Goal: Task Accomplishment & Management: Use online tool/utility

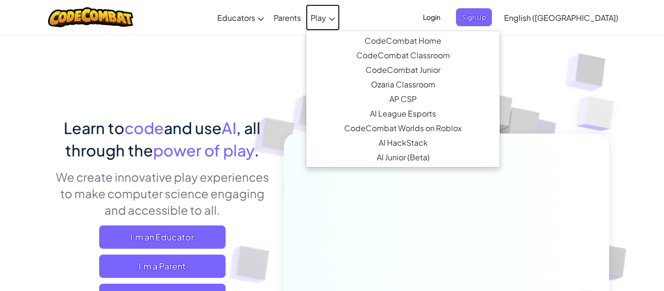
click at [326, 13] on span "Play" at bounding box center [319, 18] width 16 height 10
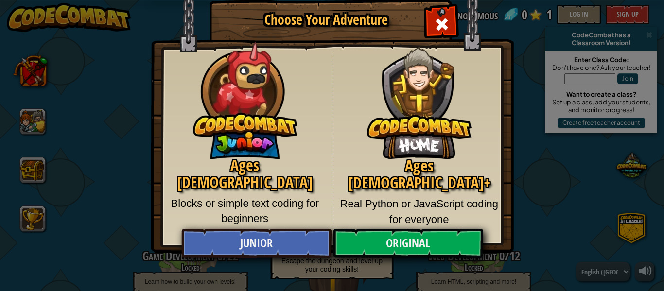
click at [360, 13] on img at bounding box center [332, 112] width 363 height 283
click at [360, 13] on h1 "Choose Your Adventure" at bounding box center [326, 20] width 199 height 15
click at [450, 24] on div "Close modal" at bounding box center [441, 23] width 31 height 31
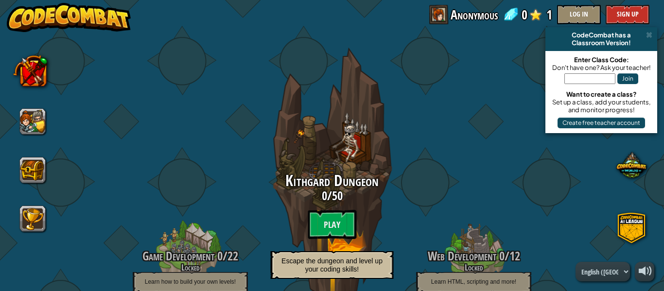
click at [575, 78] on input "text" at bounding box center [590, 78] width 51 height 11
type input "LazyPullFunny"
click at [624, 79] on button "Join" at bounding box center [628, 78] width 21 height 11
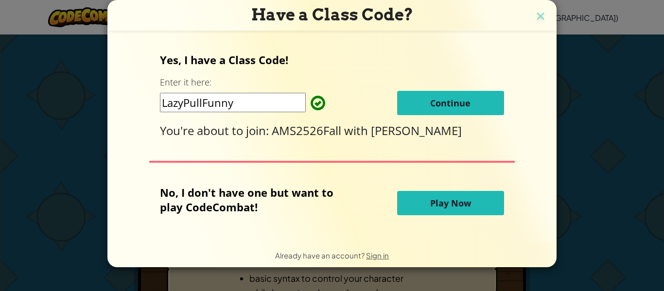
click at [477, 97] on button "Continue" at bounding box center [450, 103] width 107 height 24
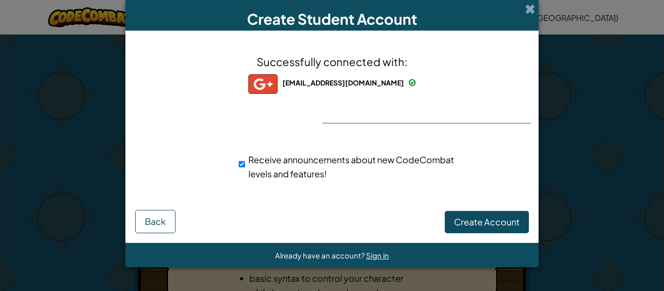
click at [373, 120] on div "Successfully connected with: [EMAIL_ADDRESS][DOMAIN_NAME] [EMAIL_ADDRESS][DOMAI…" at bounding box center [332, 123] width 389 height 166
click at [442, 108] on div "Successfully connected with: [EMAIL_ADDRESS][DOMAIN_NAME] [EMAIL_ADDRESS][DOMAI…" at bounding box center [332, 123] width 389 height 166
click at [468, 216] on span "Create Account" at bounding box center [487, 221] width 66 height 11
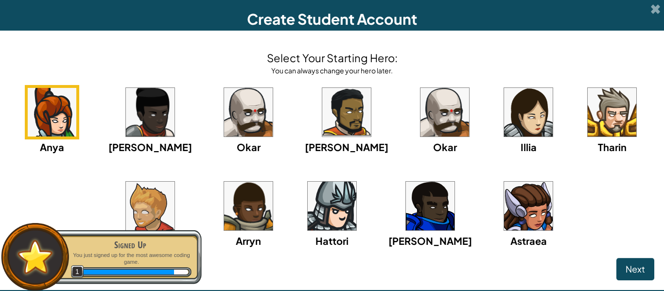
click at [504, 221] on img at bounding box center [528, 206] width 49 height 49
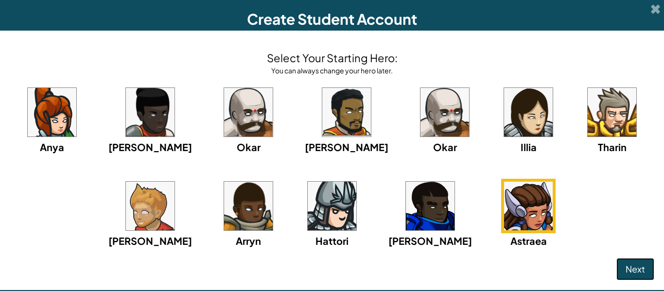
click at [626, 271] on span "Next" at bounding box center [635, 269] width 19 height 11
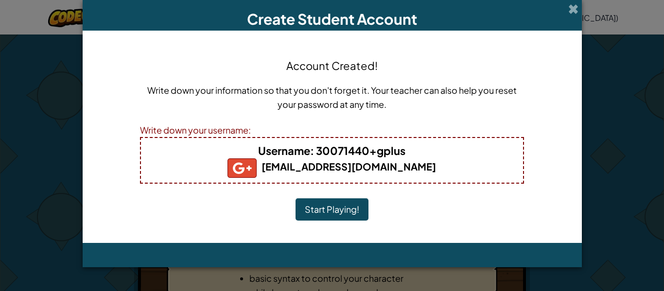
click at [351, 206] on button "Start Playing!" at bounding box center [332, 209] width 73 height 22
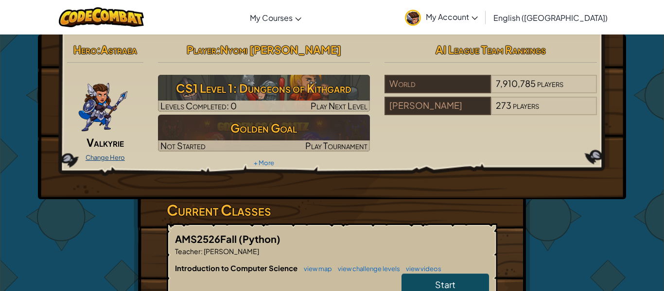
click at [123, 158] on link "Change Hero" at bounding box center [105, 158] width 39 height 8
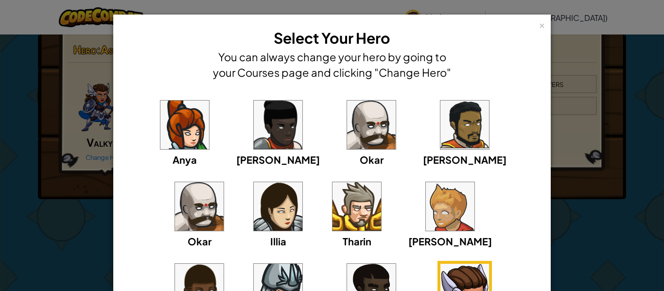
click at [161, 141] on img at bounding box center [184, 125] width 49 height 49
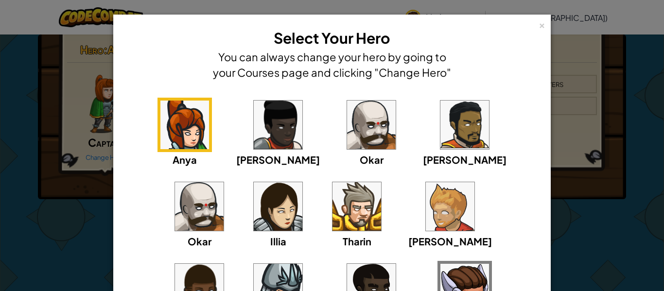
click at [441, 133] on img at bounding box center [465, 125] width 49 height 49
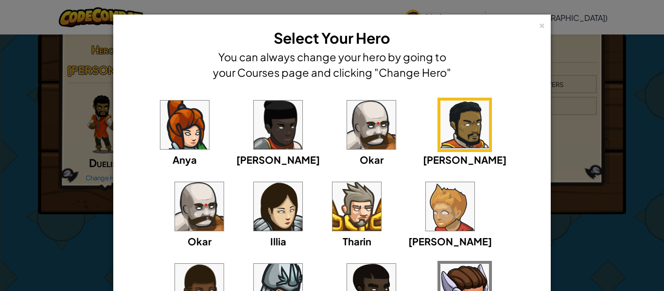
click at [302, 264] on img at bounding box center [278, 288] width 49 height 49
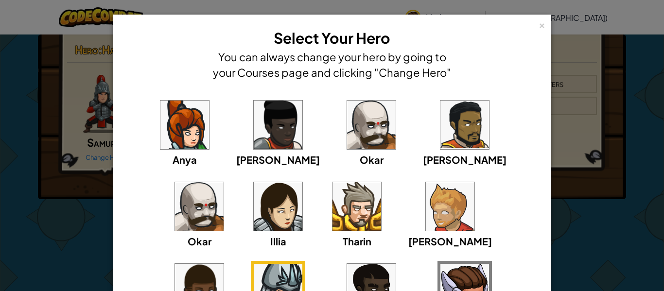
click at [441, 277] on img at bounding box center [465, 288] width 49 height 49
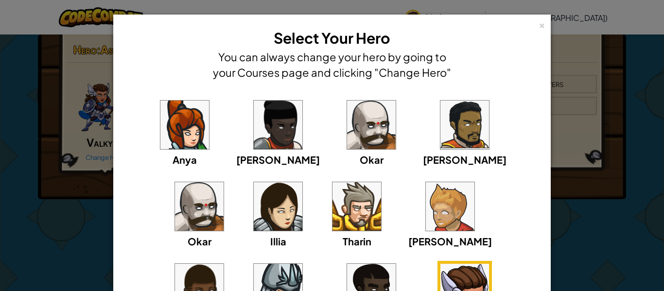
click at [166, 138] on img at bounding box center [184, 125] width 49 height 49
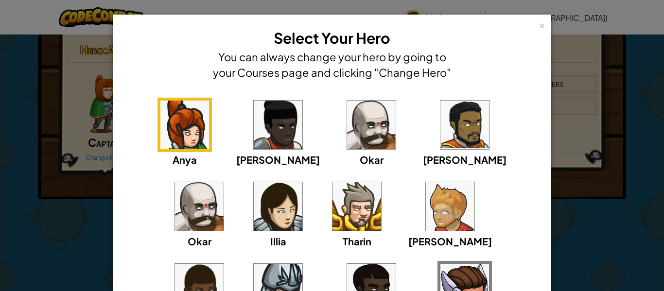
click at [254, 191] on img at bounding box center [278, 206] width 49 height 49
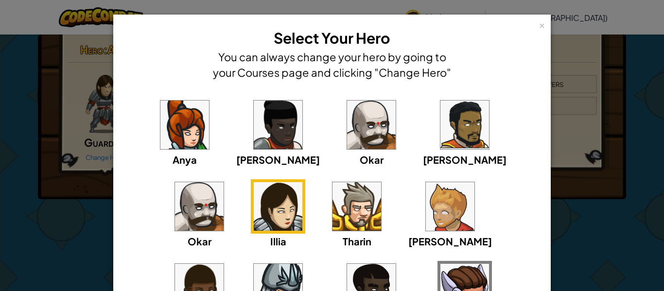
click at [441, 267] on img at bounding box center [465, 288] width 49 height 49
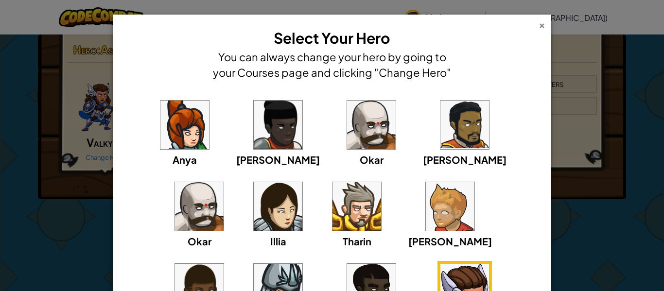
click at [542, 23] on div "×" at bounding box center [542, 24] width 7 height 10
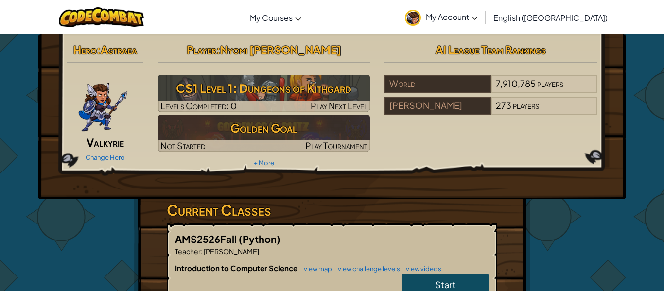
click at [486, 23] on ul "My Account [PERSON_NAME] Profile Settings Notifications Log Out" at bounding box center [443, 17] width 86 height 31
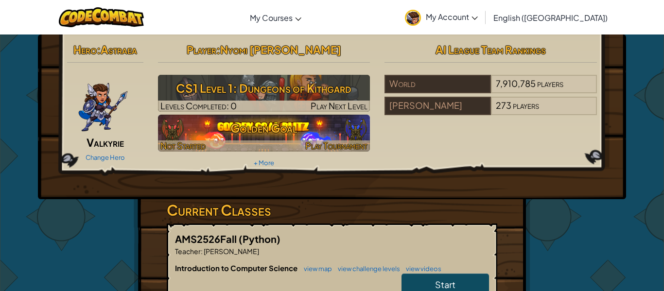
click at [315, 142] on span "Play Tournament" at bounding box center [336, 145] width 62 height 11
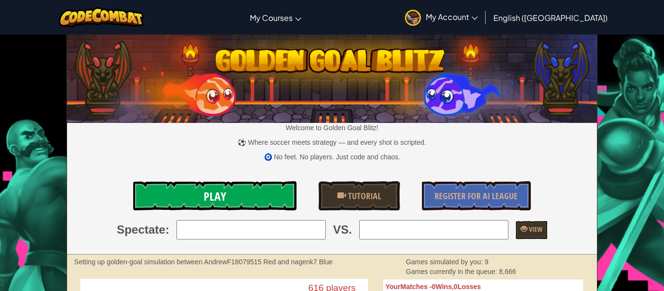
click at [232, 194] on link "Play" at bounding box center [214, 195] width 163 height 29
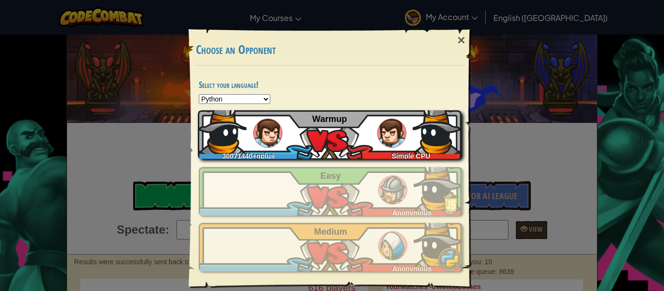
click at [320, 128] on div "30071440+gplus Simple CPU Warmup" at bounding box center [330, 134] width 264 height 49
